Goal: Check status: Check status

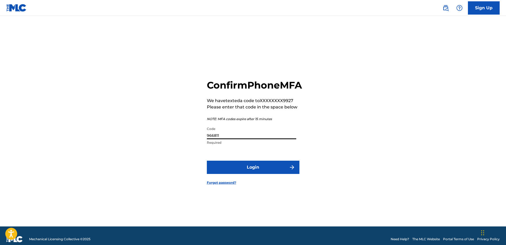
type input "966811"
click at [253, 173] on button "Login" at bounding box center [253, 166] width 93 height 13
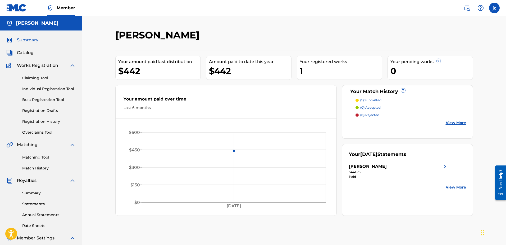
click at [456, 188] on link "View More" at bounding box center [456, 187] width 20 height 6
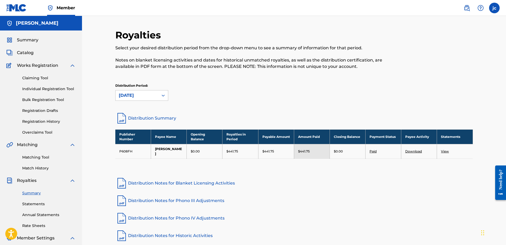
click at [445, 150] on link "View" at bounding box center [445, 151] width 8 height 4
